Goal: Task Accomplishment & Management: Manage account settings

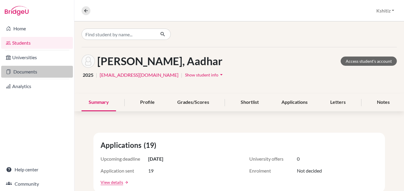
click at [34, 71] on link "Documents" at bounding box center [37, 72] width 72 height 12
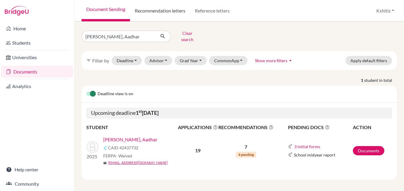
click at [162, 8] on link "Recommendation letters" at bounding box center [160, 10] width 60 height 21
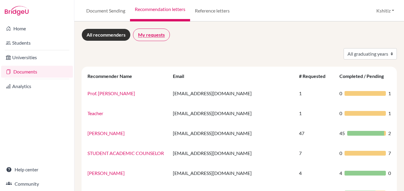
click at [149, 35] on link "My requests" at bounding box center [151, 35] width 37 height 12
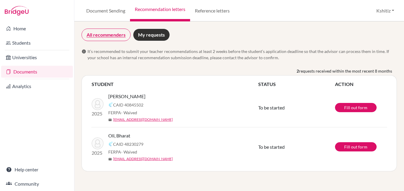
click at [108, 34] on link "All recommenders" at bounding box center [106, 35] width 49 height 12
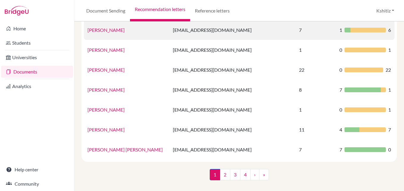
scroll to position [423, 0]
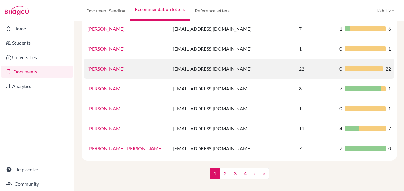
click at [112, 69] on link "[PERSON_NAME]" at bounding box center [105, 69] width 37 height 6
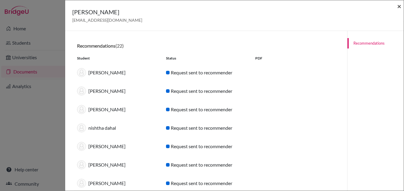
click at [399, 7] on span "×" at bounding box center [399, 6] width 4 height 9
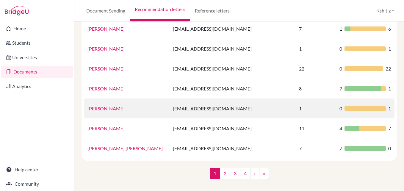
click at [106, 114] on td "Deependra Yadav" at bounding box center [126, 109] width 85 height 20
click at [105, 109] on link "Deependra Yadav" at bounding box center [105, 109] width 37 height 6
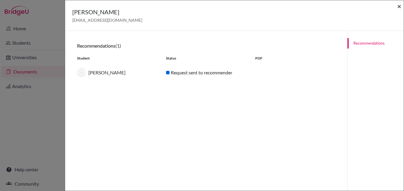
click at [400, 6] on span "×" at bounding box center [399, 6] width 4 height 9
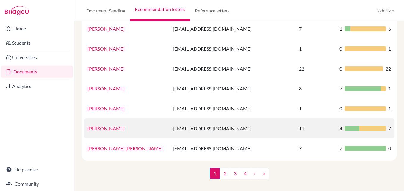
click at [115, 129] on link "DEPENDRA YADAV" at bounding box center [105, 129] width 37 height 6
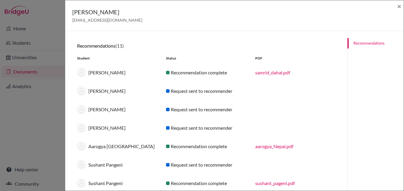
click at [267, 71] on link "samrid_dahal.pdf" at bounding box center [272, 73] width 35 height 6
click at [401, 6] on span "×" at bounding box center [399, 6] width 4 height 9
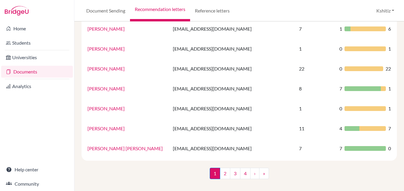
click at [32, 70] on link "Documents" at bounding box center [37, 72] width 72 height 12
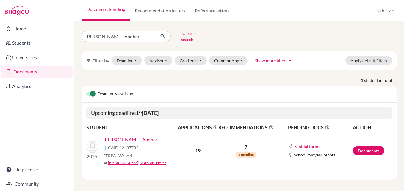
click at [102, 11] on link "Document Sending" at bounding box center [106, 10] width 49 height 21
drag, startPoint x: 134, startPoint y: 35, endPoint x: 84, endPoint y: 35, distance: 50.0
click at [84, 35] on input "[PERSON_NAME], Aadhar" at bounding box center [119, 36] width 74 height 11
type input "[PERSON_NAME]"
click at [166, 37] on button "submit" at bounding box center [163, 36] width 16 height 11
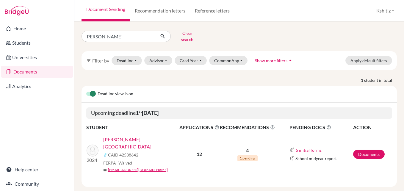
click at [125, 136] on link "[PERSON_NAME][GEOGRAPHIC_DATA]" at bounding box center [143, 143] width 80 height 14
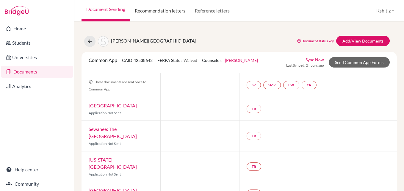
click at [162, 10] on link "Recommendation letters" at bounding box center [160, 10] width 60 height 21
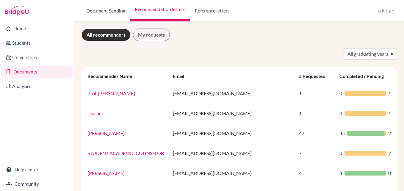
click at [114, 10] on link "Document Sending" at bounding box center [106, 10] width 49 height 21
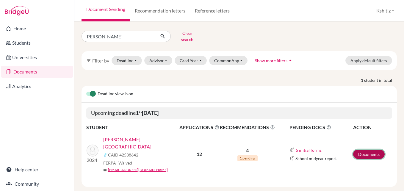
click at [368, 150] on link "Documents" at bounding box center [369, 154] width 32 height 9
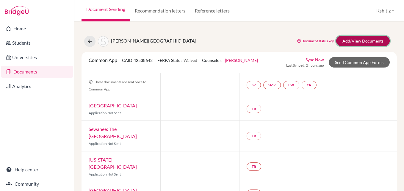
click at [354, 39] on link "Add/View Documents" at bounding box center [363, 41] width 54 height 10
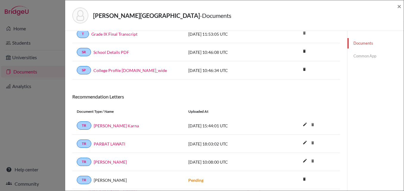
scroll to position [236, 0]
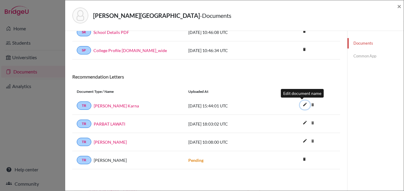
click at [301, 106] on icon "edit" at bounding box center [305, 105] width 10 height 10
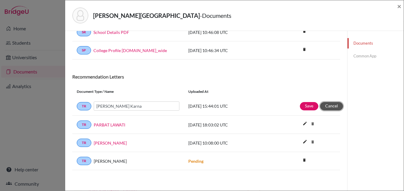
click at [336, 106] on button "Cancel" at bounding box center [331, 106] width 23 height 8
